Goal: Transaction & Acquisition: Download file/media

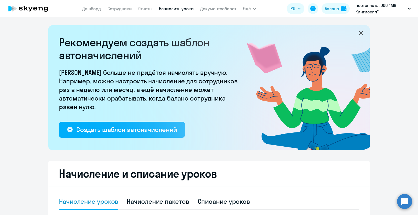
select select "10"
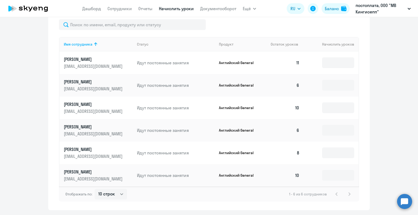
scroll to position [120, 0]
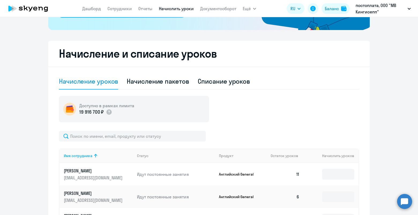
click at [90, 5] on app-menu-item-link "Дашборд" at bounding box center [91, 8] width 19 height 7
click at [84, 8] on link "Дашборд" at bounding box center [91, 8] width 19 height 5
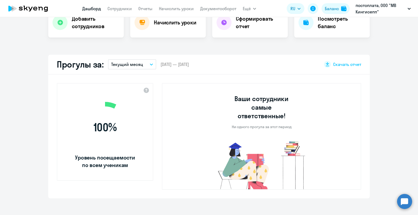
scroll to position [158, 0]
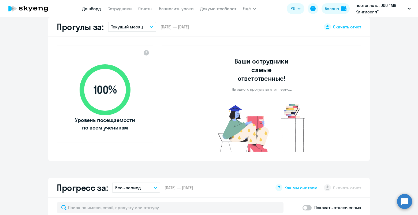
click at [150, 26] on icon "button" at bounding box center [151, 27] width 3 height 2
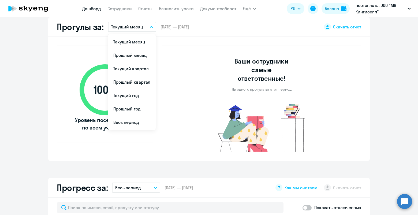
click at [142, 53] on li "Прошлый месяц" at bounding box center [132, 55] width 48 height 13
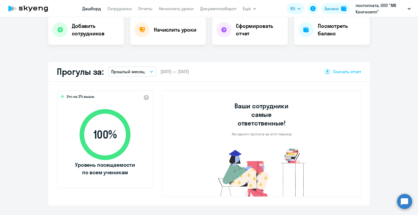
scroll to position [225, 0]
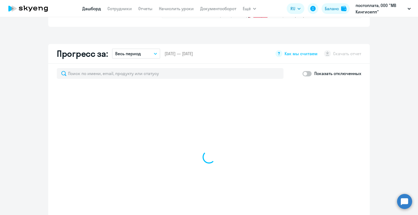
select select "30"
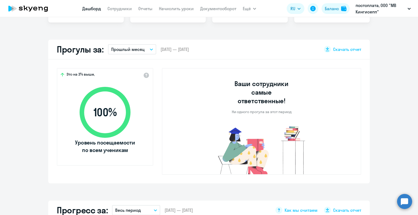
scroll to position [113, 0]
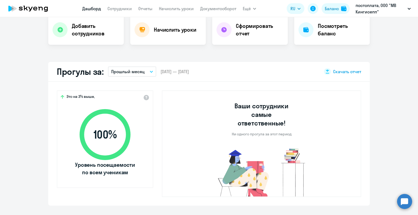
click at [328, 70] on icon at bounding box center [327, 71] width 4 height 4
click at [17, 177] on app-truancy-attendance-dashboard "Прогулы за: Прошлый месяц Текущий месяц Прошлый месяц Текущий квартал Прошлый к…" at bounding box center [209, 134] width 418 height 144
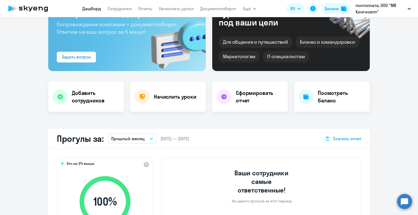
scroll to position [0, 0]
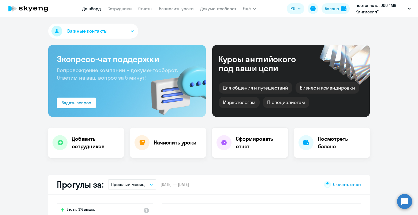
click at [263, 140] on h4 "Сформировать отчет" at bounding box center [260, 142] width 48 height 15
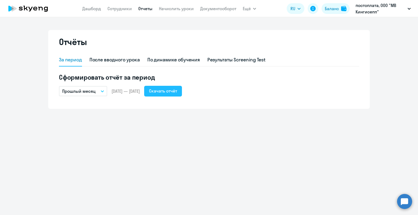
click at [177, 90] on div "Скачать отчёт" at bounding box center [163, 91] width 28 height 6
click at [35, 182] on div "Отчёты За период После вводного урока По динамике обучения Результаты Screening…" at bounding box center [209, 116] width 418 height 198
